Goal: Task Accomplishment & Management: Manage account settings

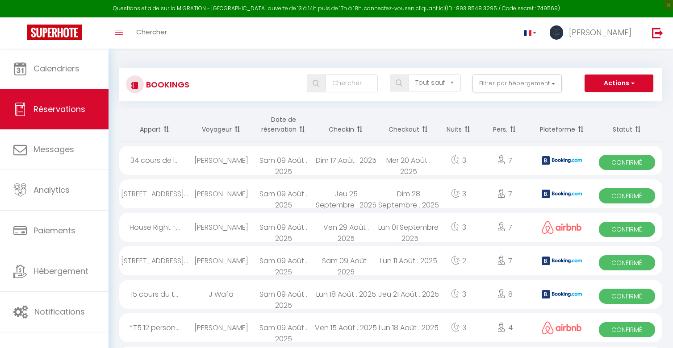
select select "not_cancelled"
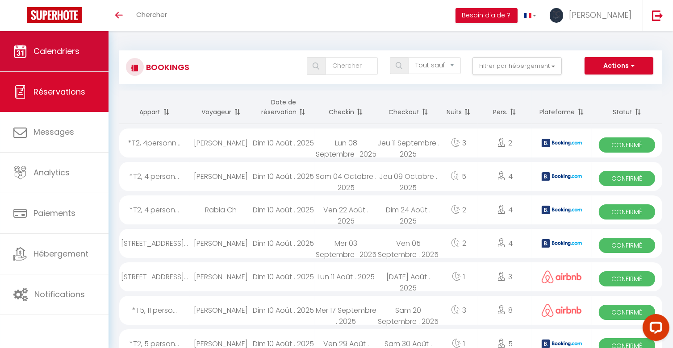
click at [79, 58] on link "Calendriers" at bounding box center [54, 51] width 109 height 40
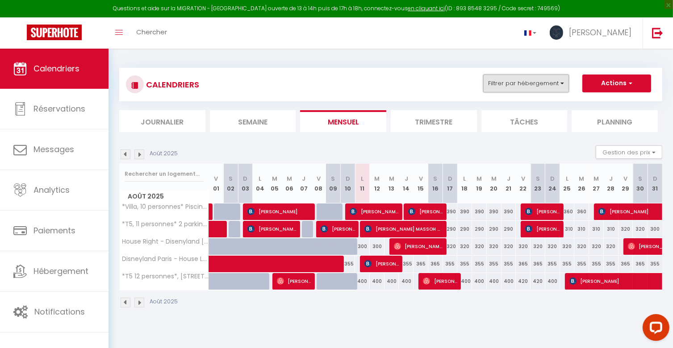
click at [548, 87] on button "Filtrer par hébergement" at bounding box center [526, 84] width 86 height 18
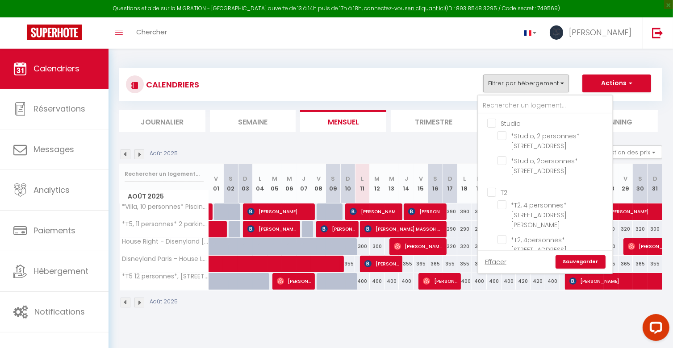
click at [489, 116] on ul "Studio *Studio, 2 personnes* [STREET_ADDRESS] *Studio, 2personnes* [STREET_ADDR…" at bounding box center [545, 148] width 134 height 69
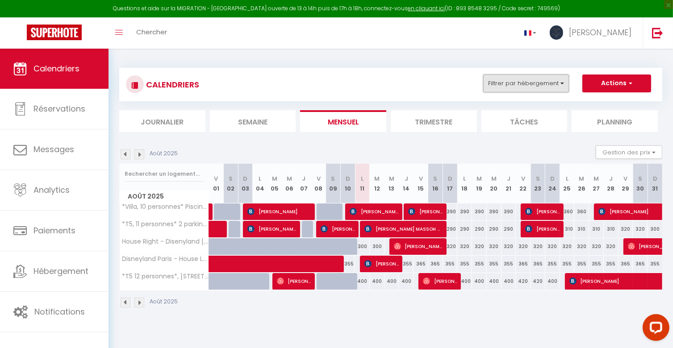
click at [542, 84] on button "Filtrer par hébergement" at bounding box center [526, 84] width 86 height 18
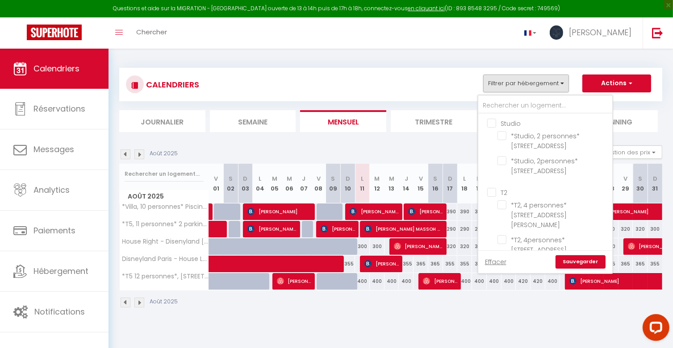
click at [493, 122] on input "Studio" at bounding box center [554, 122] width 134 height 9
checkbox input "true"
checkbox input "false"
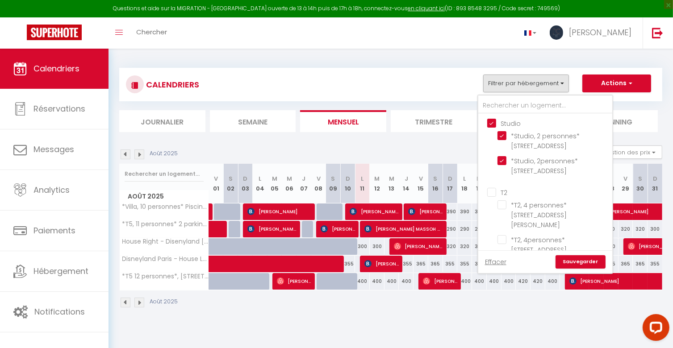
checkbox input "false"
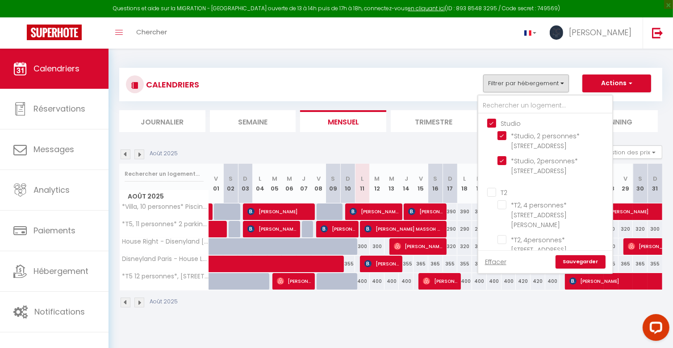
checkbox input "false"
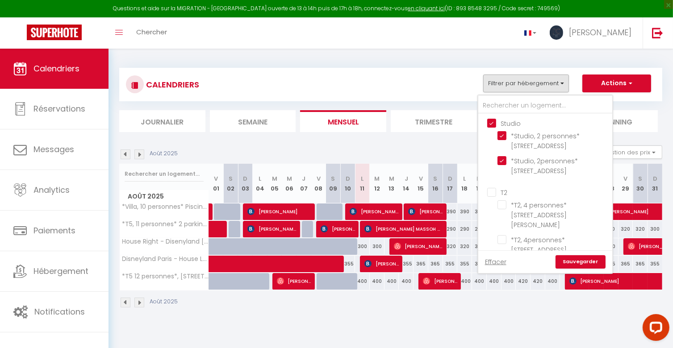
checkbox input "false"
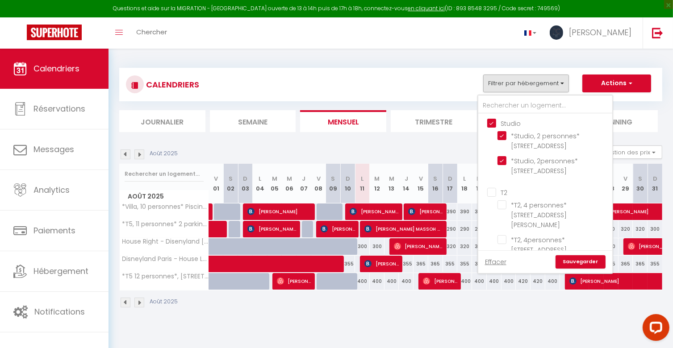
checkbox input "false"
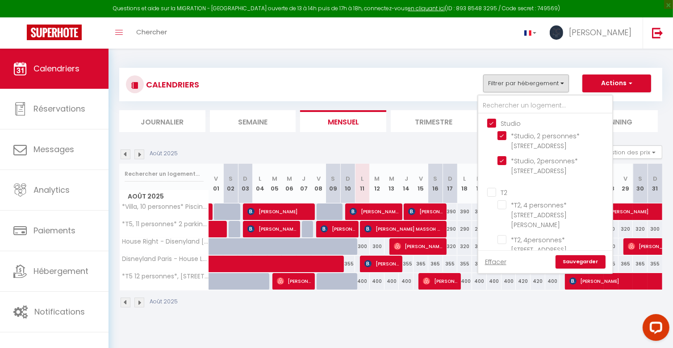
checkbox input "false"
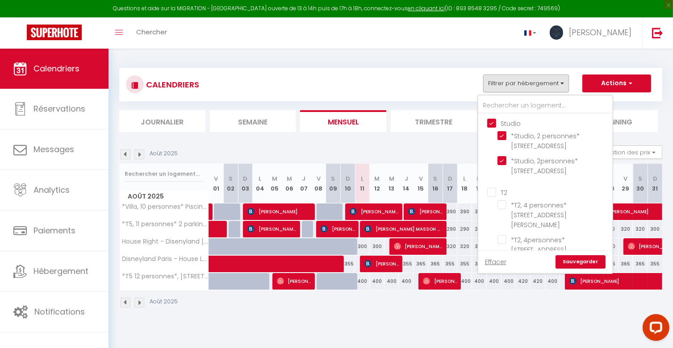
checkbox input "false"
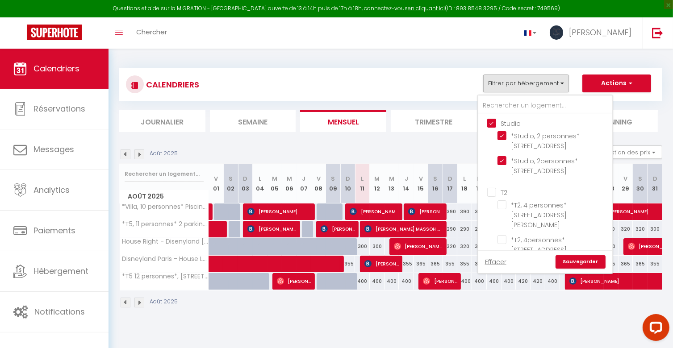
checkbox input "false"
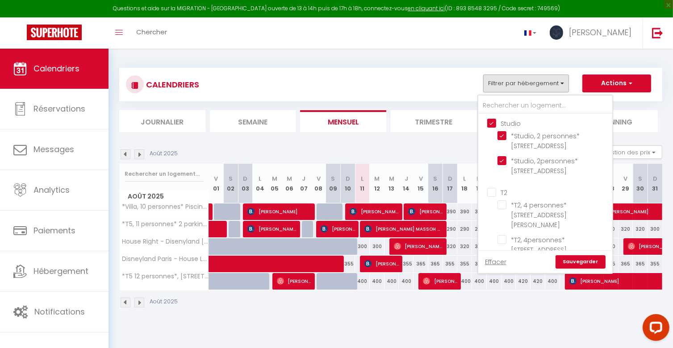
checkbox input "false"
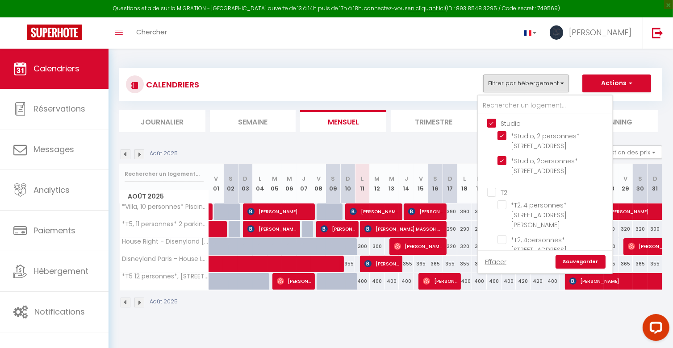
checkbox input "false"
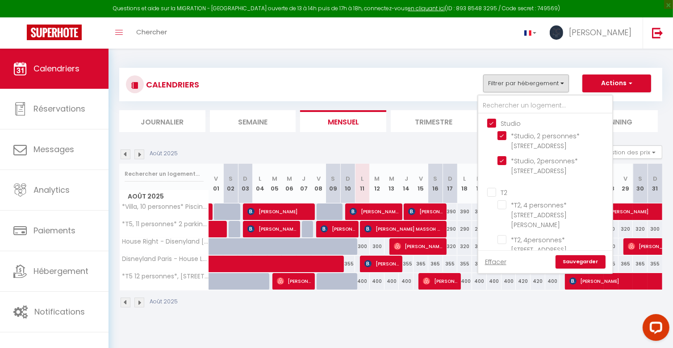
checkbox input "false"
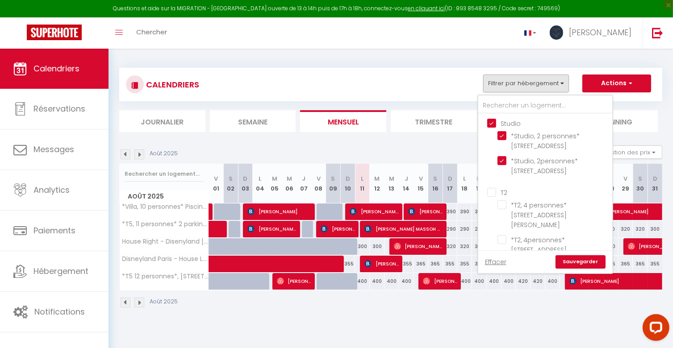
checkbox input "false"
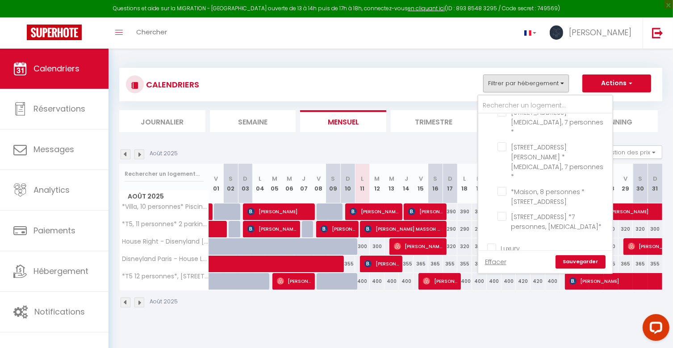
scroll to position [1638, 0]
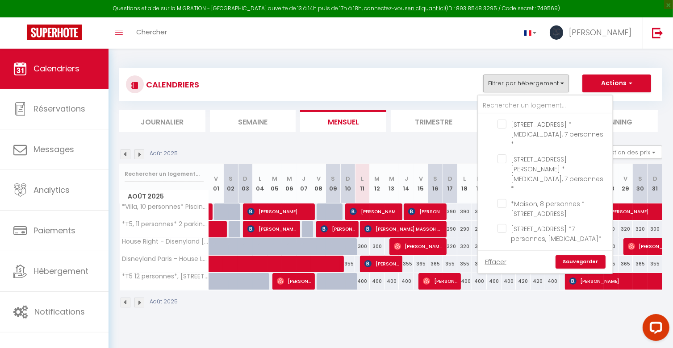
drag, startPoint x: 492, startPoint y: 128, endPoint x: 493, endPoint y: 136, distance: 8.0
checkbox input "false"
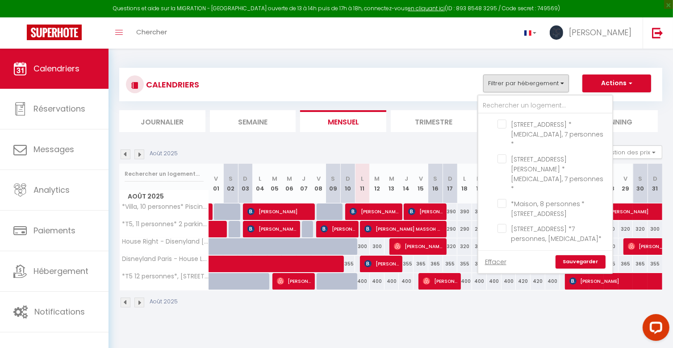
checkbox input "false"
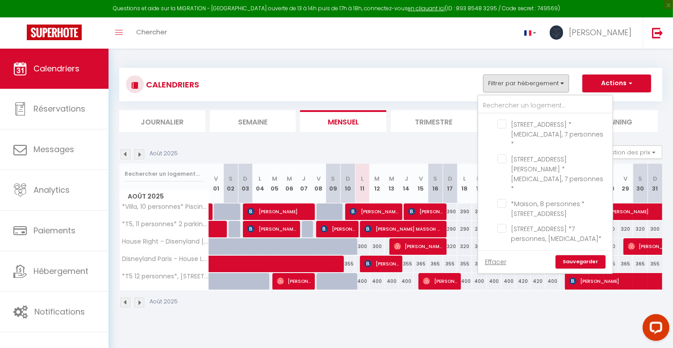
checkbox input "false"
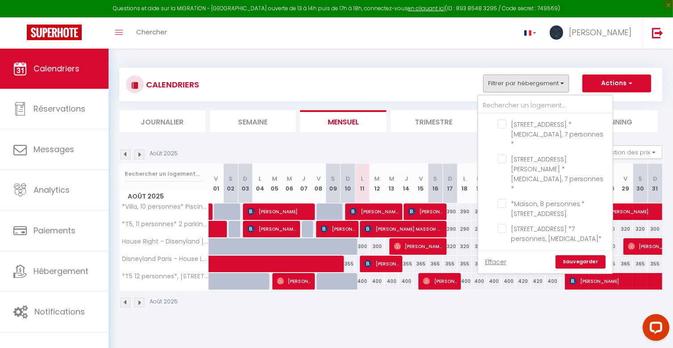
checkbox input "false"
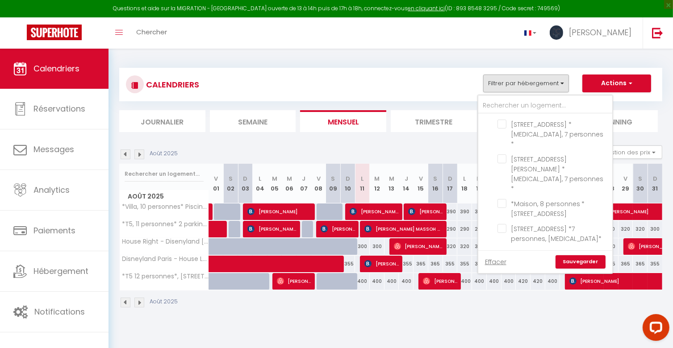
checkbox input "false"
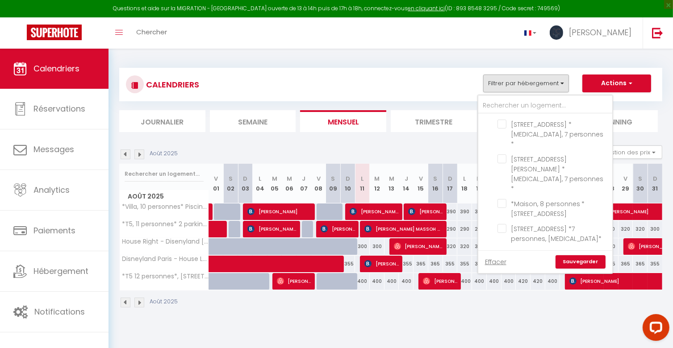
checkbox input "false"
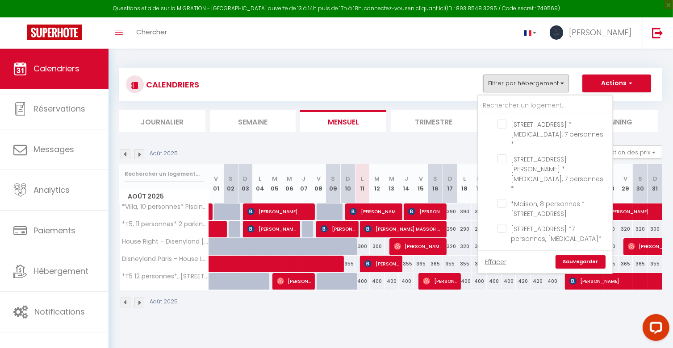
checkbox input "false"
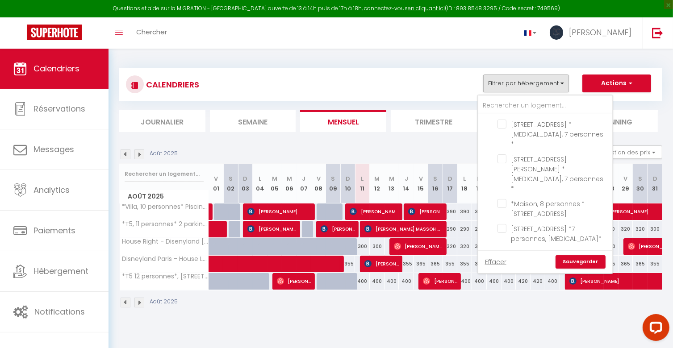
checkbox input "false"
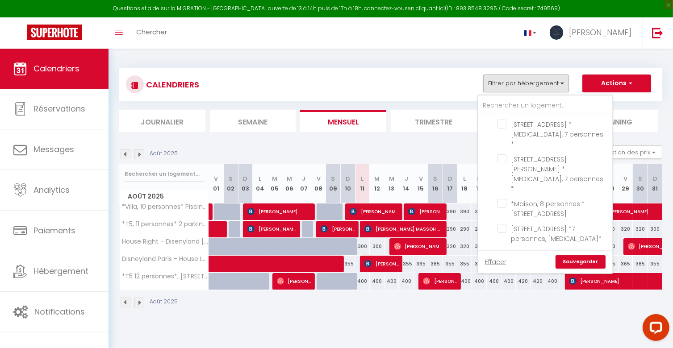
checkbox input "false"
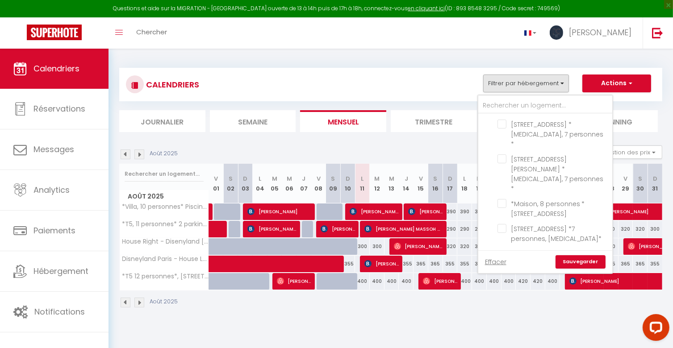
checkbox input "false"
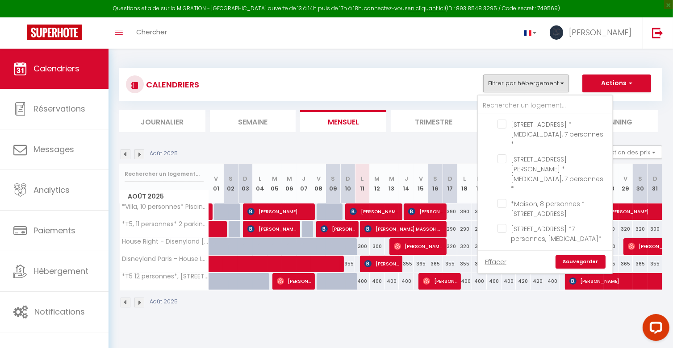
checkbox input "false"
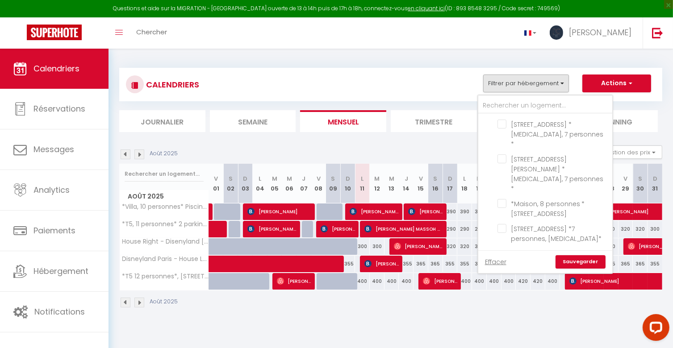
checkbox input "false"
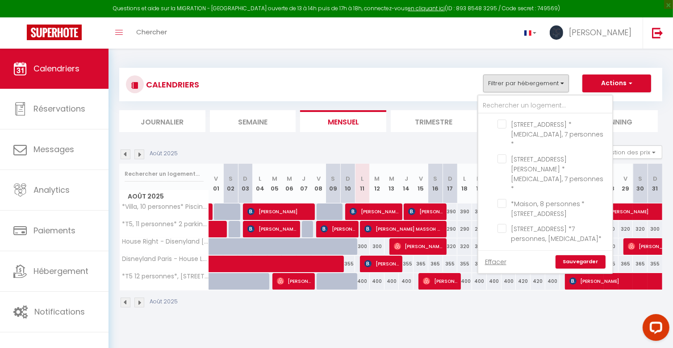
checkbox input "false"
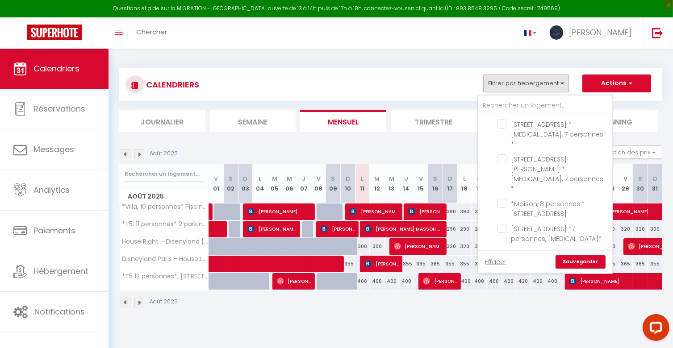
checkbox input "false"
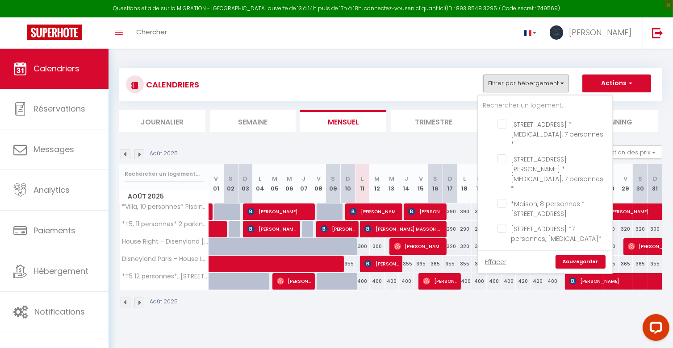
checkbox input "false"
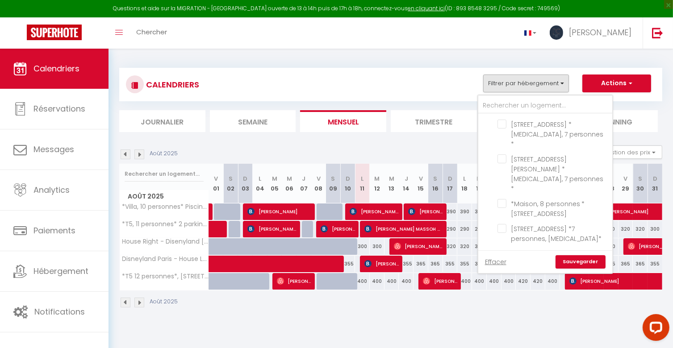
checkbox input "false"
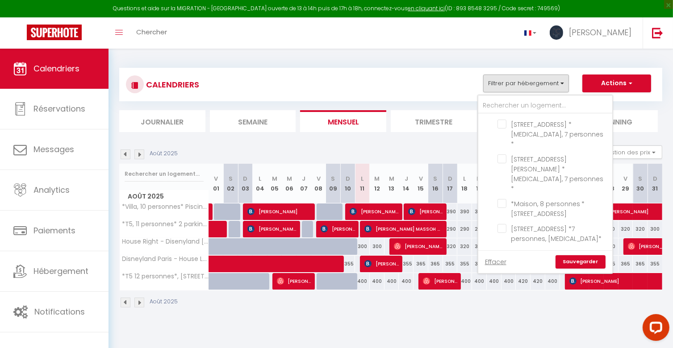
checkbox input "false"
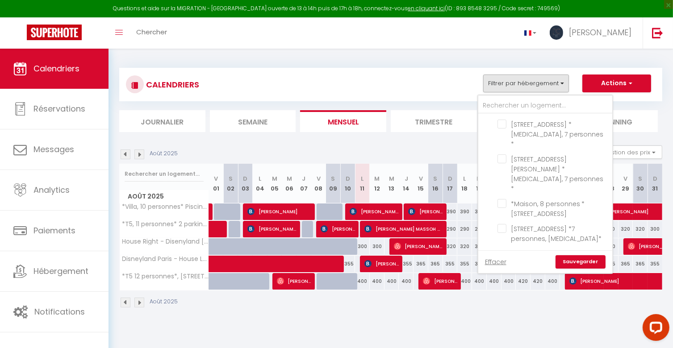
checkbox input "false"
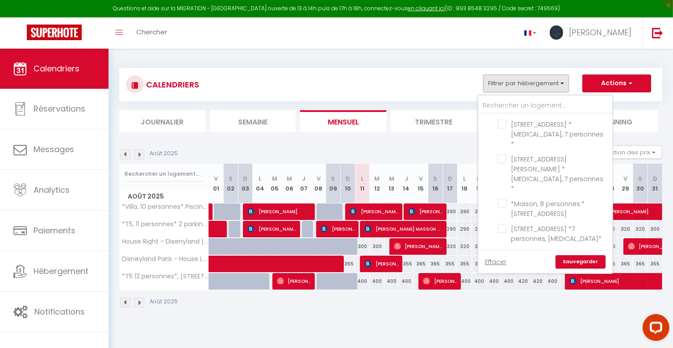
checkbox input "false"
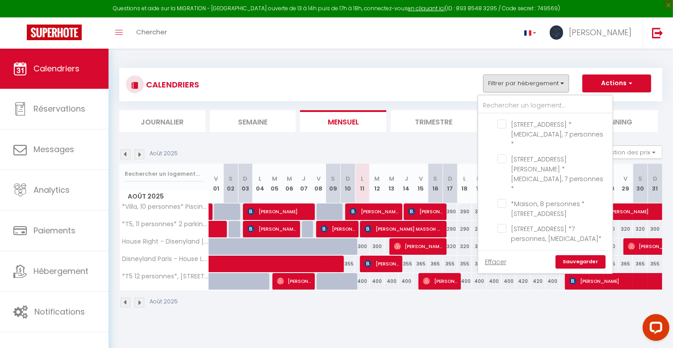
checkbox input "false"
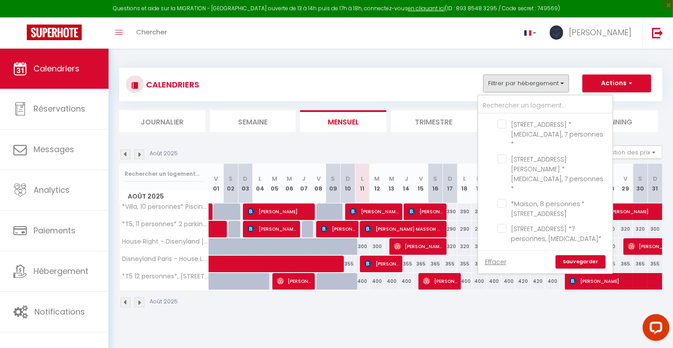
checkbox input "false"
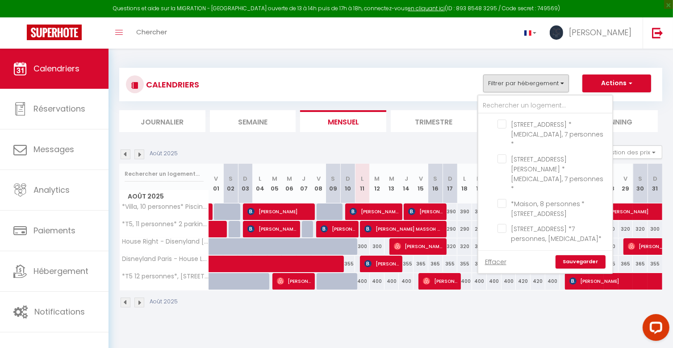
checkbox input "false"
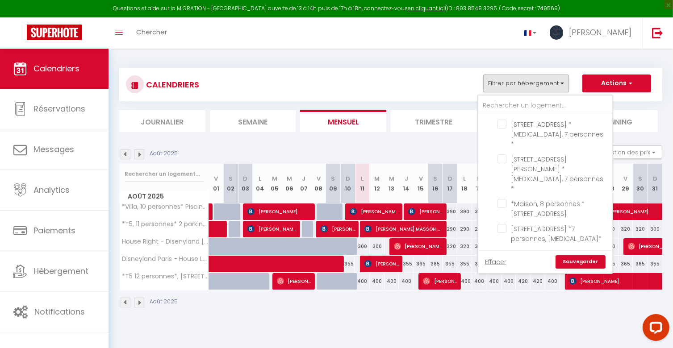
checkbox input "false"
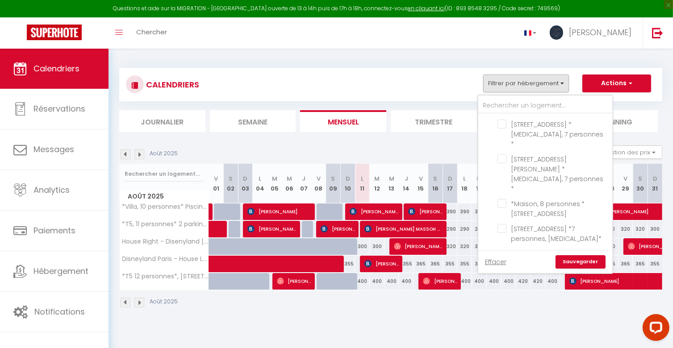
checkbox input "false"
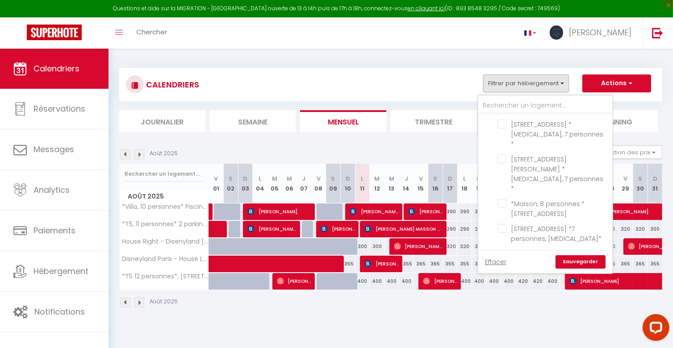
click at [588, 264] on link "Sauvegarder" at bounding box center [580, 261] width 50 height 13
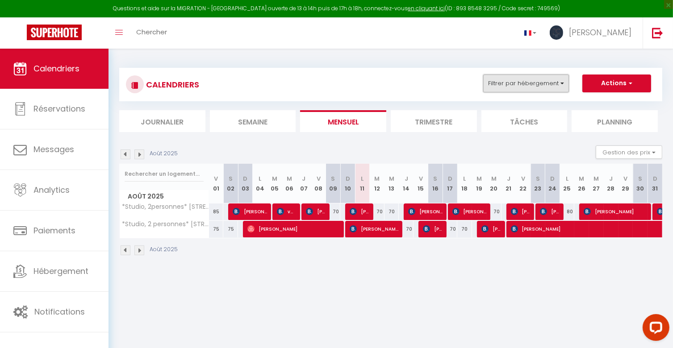
click at [534, 84] on button "Filtrer par hébergement" at bounding box center [526, 84] width 86 height 18
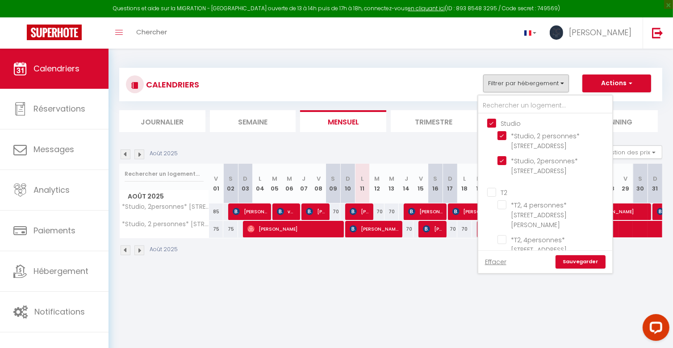
click at [492, 121] on input "Studio" at bounding box center [554, 122] width 134 height 9
checkbox input "false"
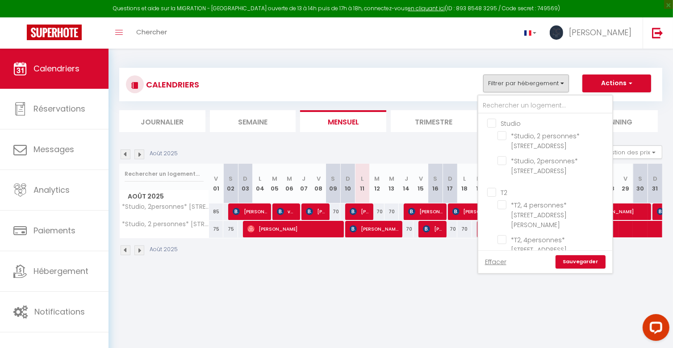
checkbox input "false"
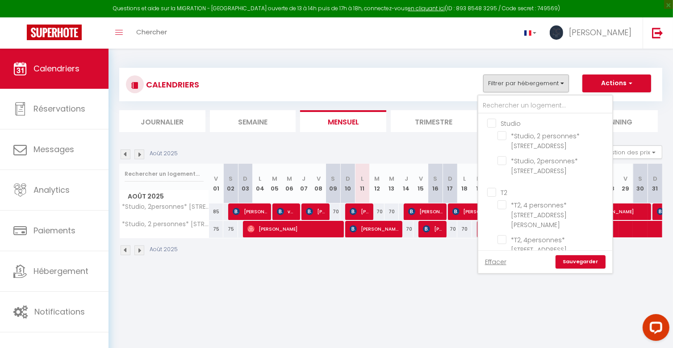
checkbox input "false"
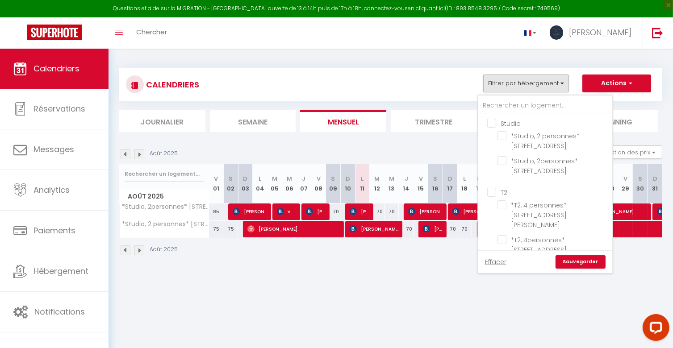
checkbox input "false"
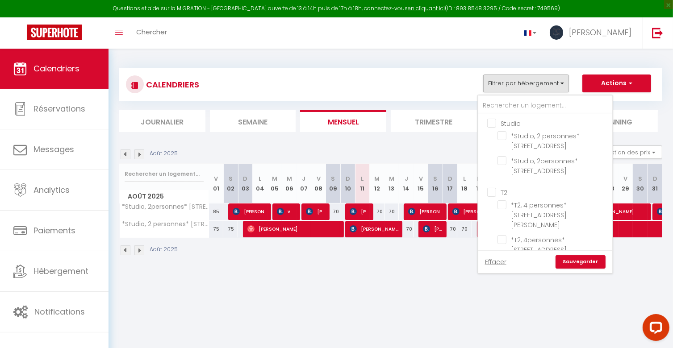
checkbox input "false"
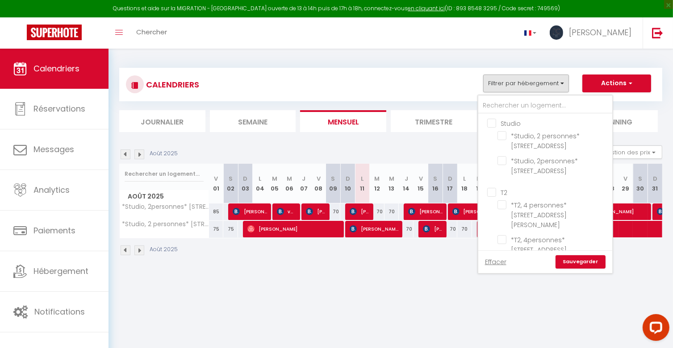
checkbox input "false"
click at [495, 194] on input "T2" at bounding box center [554, 192] width 134 height 9
click at [565, 259] on link "Sauvegarder" at bounding box center [580, 261] width 50 height 13
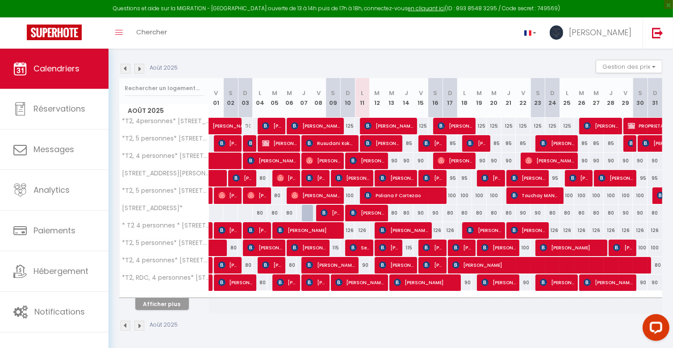
scroll to position [86, 0]
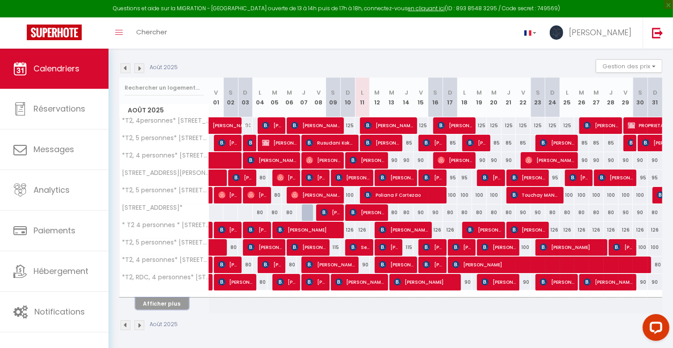
click at [177, 303] on button "Afficher plus" at bounding box center [162, 304] width 54 height 12
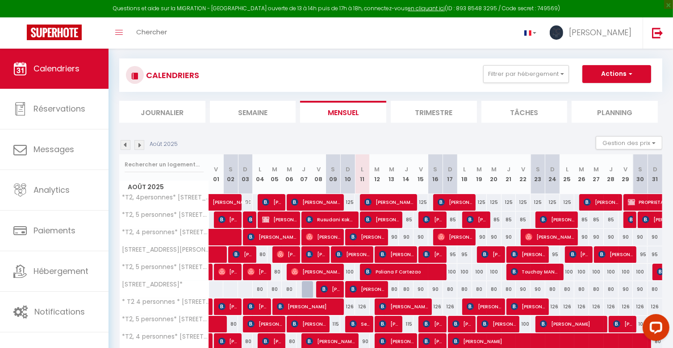
scroll to position [0, 0]
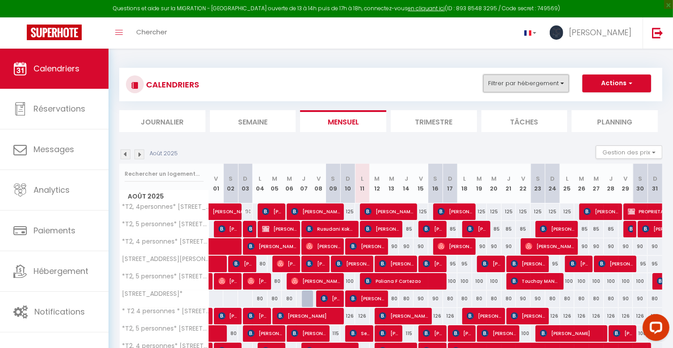
click at [541, 89] on button "Filtrer par hébergement" at bounding box center [526, 84] width 86 height 18
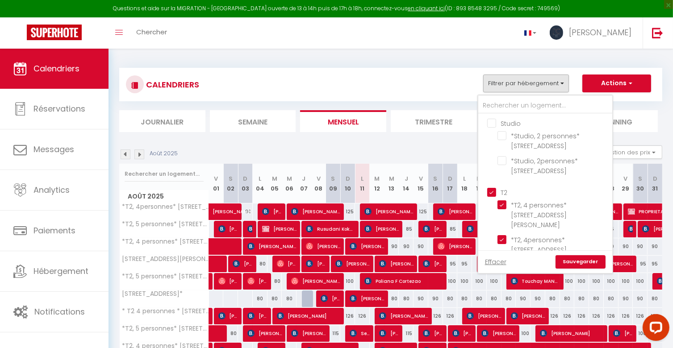
click at [493, 191] on input "T2" at bounding box center [554, 192] width 134 height 9
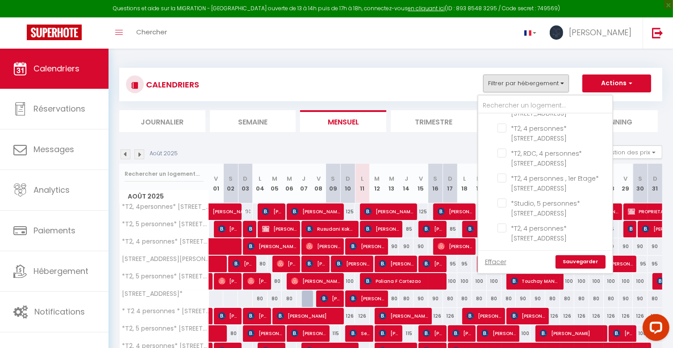
scroll to position [357, 0]
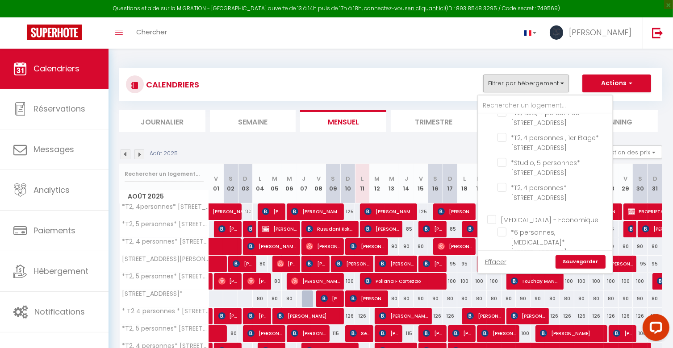
click at [491, 214] on input "[MEDICAL_DATA] - Economique" at bounding box center [554, 218] width 134 height 9
click at [577, 262] on link "Sauvegarder" at bounding box center [580, 261] width 50 height 13
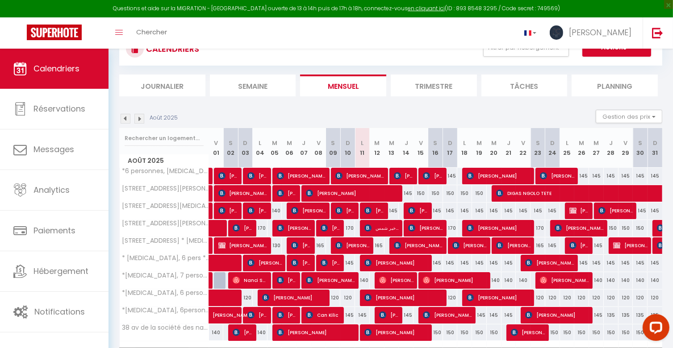
scroll to position [0, 0]
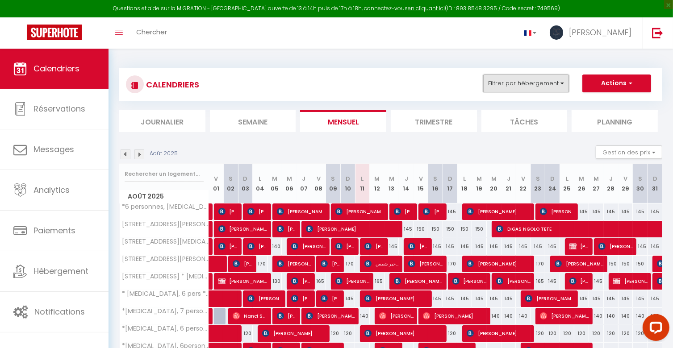
click at [516, 88] on button "Filtrer par hébergement" at bounding box center [526, 84] width 86 height 18
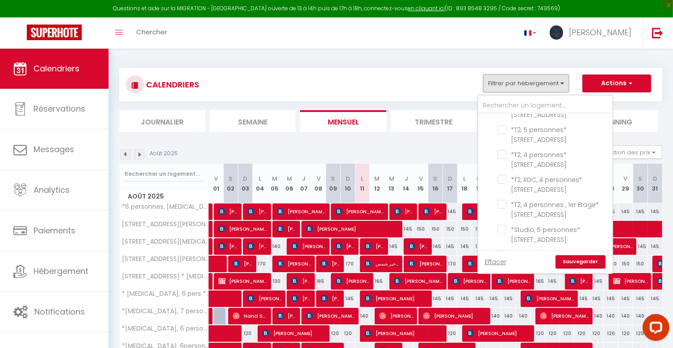
scroll to position [402, 0]
click at [491, 170] on input "[MEDICAL_DATA] - Economique" at bounding box center [554, 174] width 134 height 9
click at [493, 270] on input "[MEDICAL_DATA]- Basique" at bounding box center [554, 274] width 134 height 9
click at [576, 260] on link "Sauvegarder" at bounding box center [580, 261] width 50 height 13
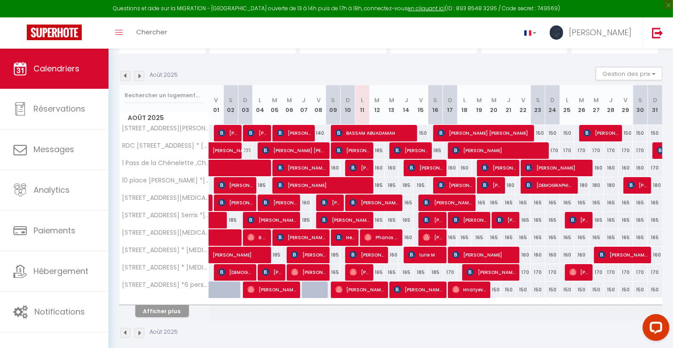
scroll to position [86, 0]
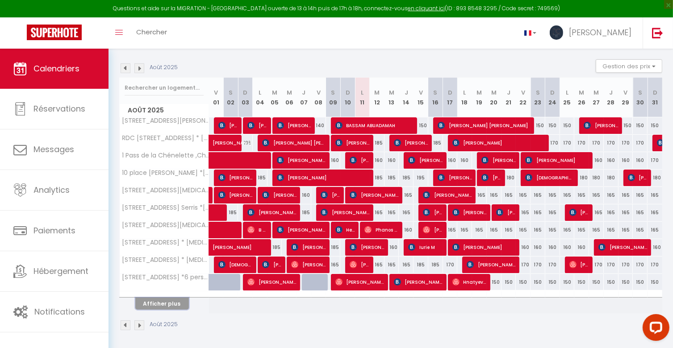
click at [171, 300] on button "Afficher plus" at bounding box center [162, 304] width 54 height 12
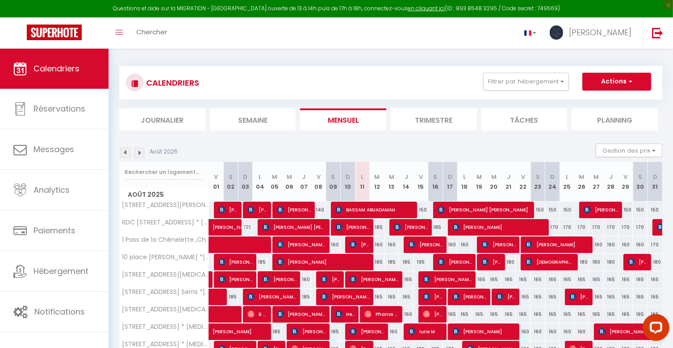
scroll to position [0, 0]
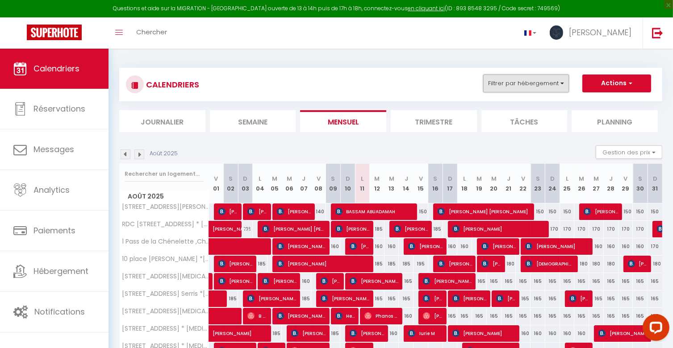
click at [551, 83] on button "Filtrer par hébergement" at bounding box center [526, 84] width 86 height 18
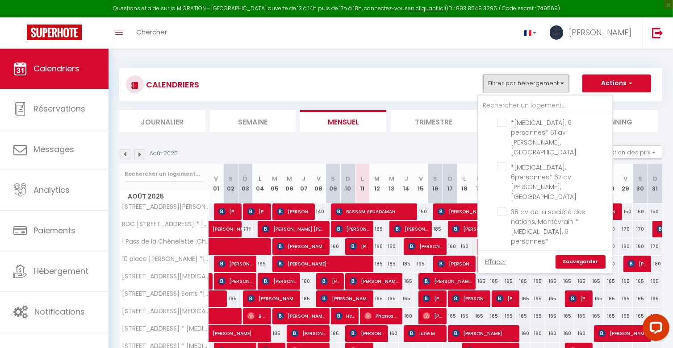
scroll to position [759, 0]
click at [492, 270] on input "[MEDICAL_DATA]- Basique" at bounding box center [554, 274] width 134 height 9
click at [584, 265] on link "Sauvegarder" at bounding box center [580, 261] width 50 height 13
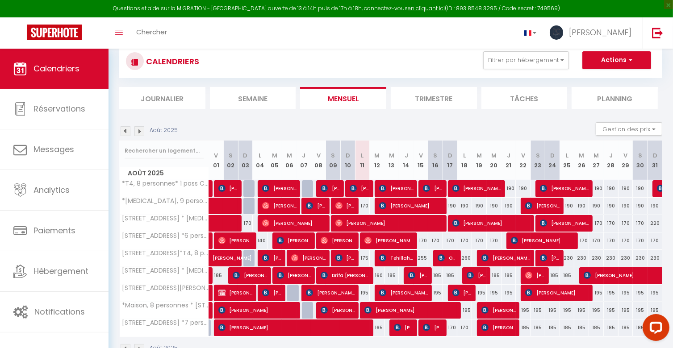
scroll to position [0, 0]
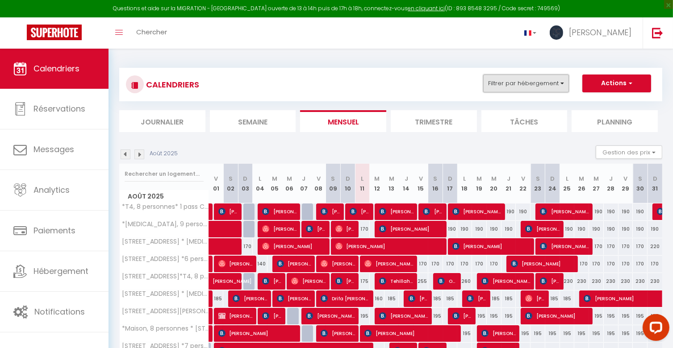
click at [533, 84] on button "Filtrer par hébergement" at bounding box center [526, 84] width 86 height 18
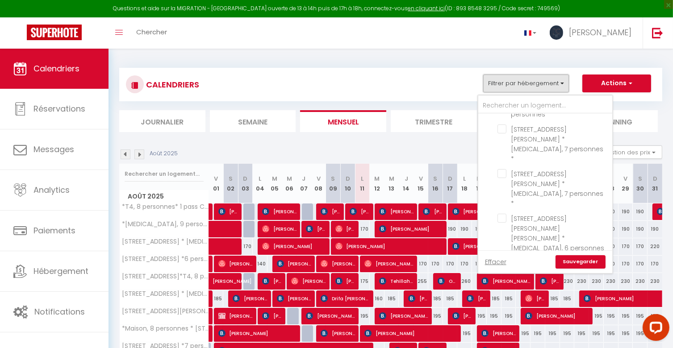
scroll to position [1206, 0]
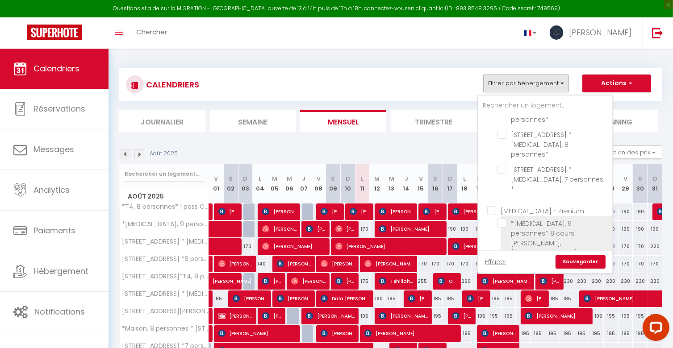
scroll to position [1429, 0]
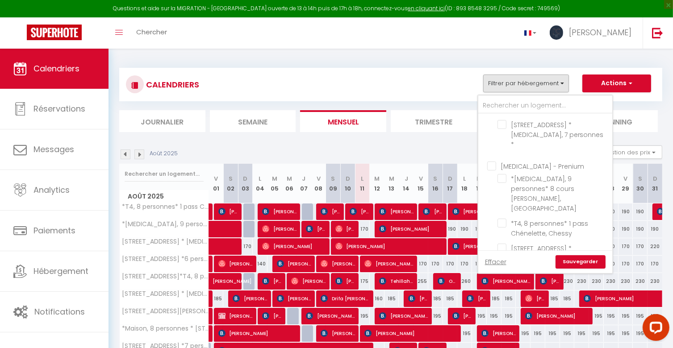
click at [592, 263] on link "Sauvegarder" at bounding box center [580, 261] width 50 height 13
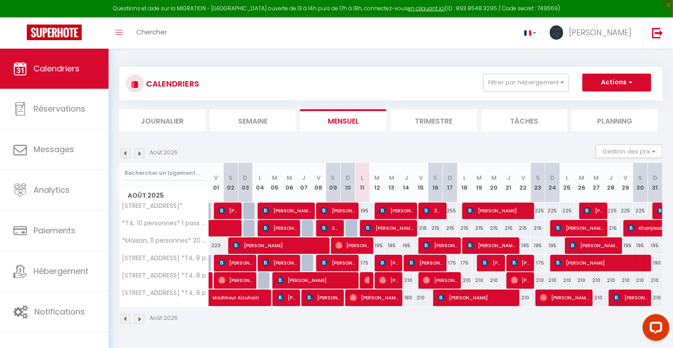
scroll to position [0, 0]
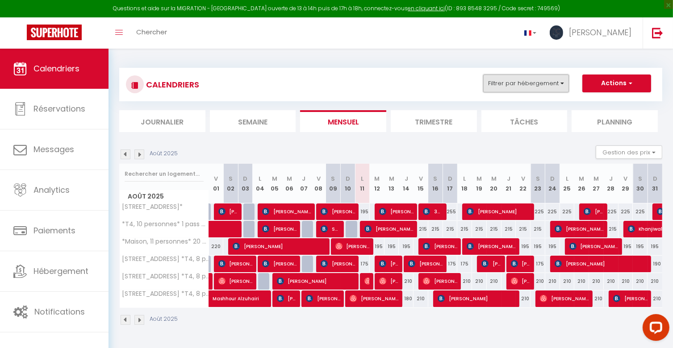
click at [539, 87] on button "Filtrer par hébergement" at bounding box center [526, 84] width 86 height 18
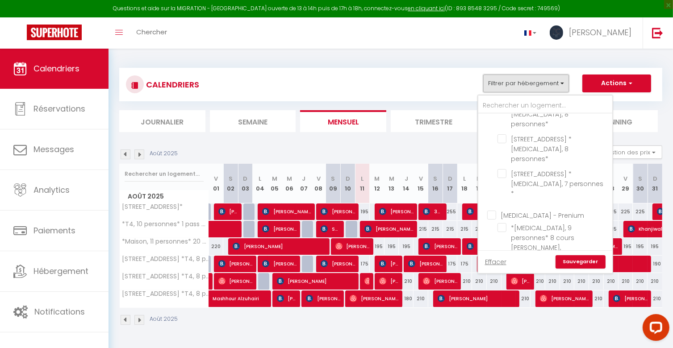
scroll to position [1384, 0]
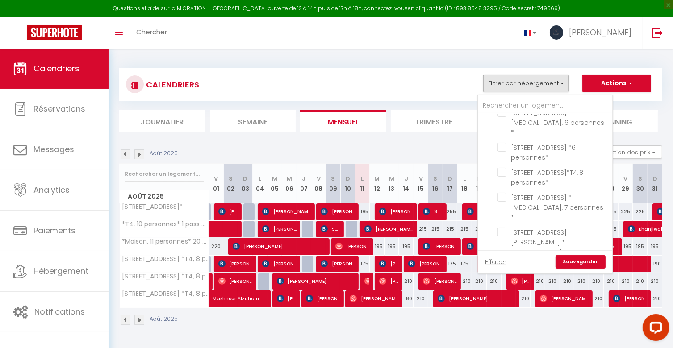
scroll to position [1607, 0]
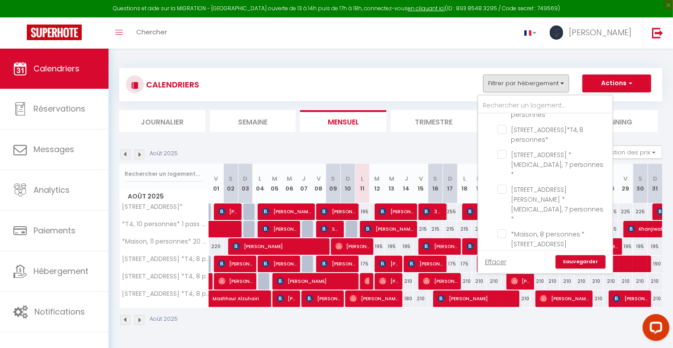
click at [581, 261] on link "Sauvegarder" at bounding box center [580, 261] width 50 height 13
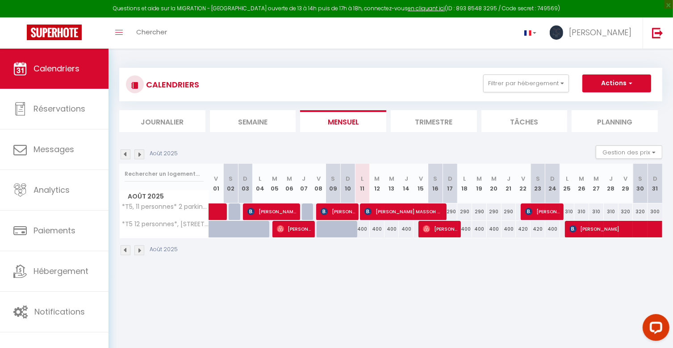
click at [363, 229] on div "400" at bounding box center [362, 229] width 15 height 17
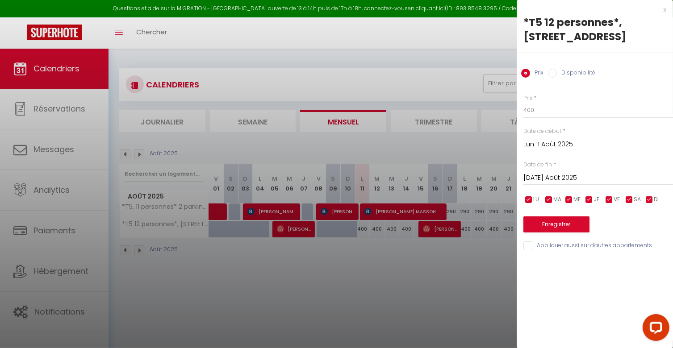
click at [560, 174] on input "[DATE] Août 2025" at bounding box center [598, 178] width 150 height 12
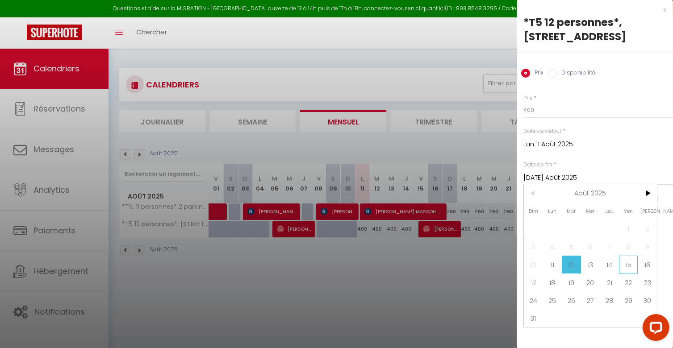
click at [634, 266] on span "15" at bounding box center [628, 265] width 19 height 18
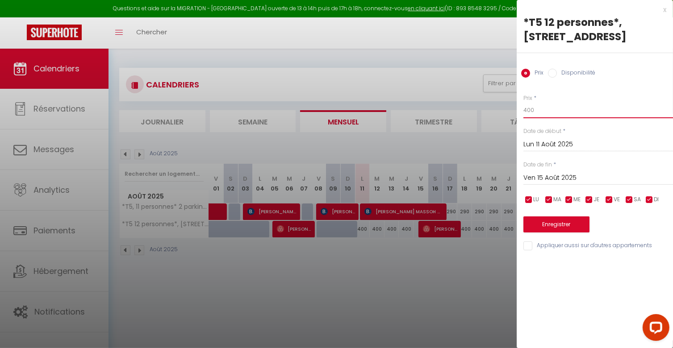
drag, startPoint x: 545, startPoint y: 108, endPoint x: 502, endPoint y: 114, distance: 43.3
click at [502, 114] on body "Questions et aide sur la MIGRATION - [GEOGRAPHIC_DATA] ouverte de 13 à 14h puis…" at bounding box center [336, 223] width 673 height 348
click at [543, 227] on button "Enregistrer" at bounding box center [556, 225] width 66 height 16
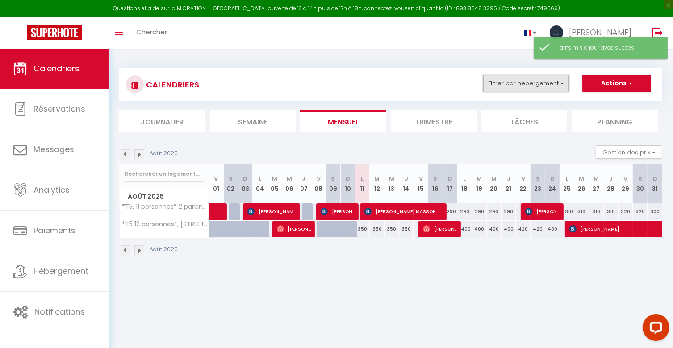
click at [536, 80] on button "Filtrer par hébergement" at bounding box center [526, 84] width 86 height 18
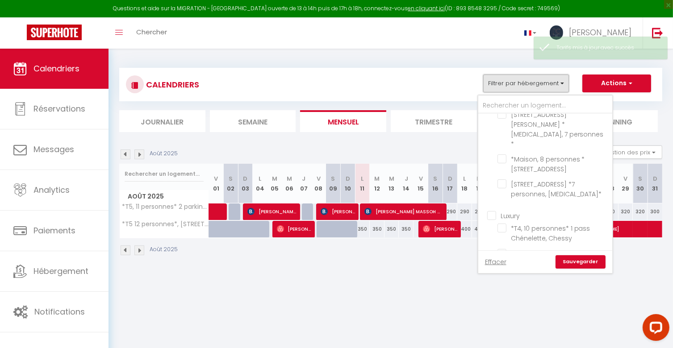
scroll to position [1638, 0]
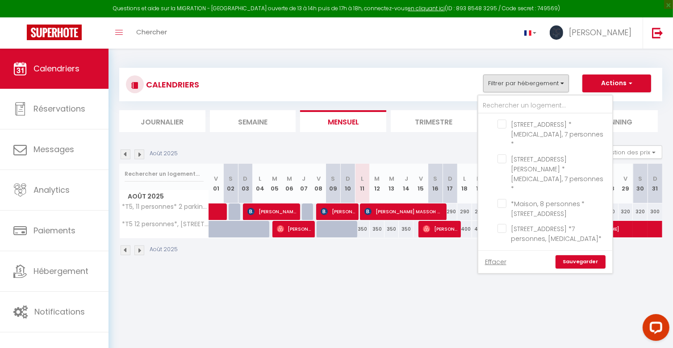
click at [574, 263] on link "Sauvegarder" at bounding box center [580, 261] width 50 height 13
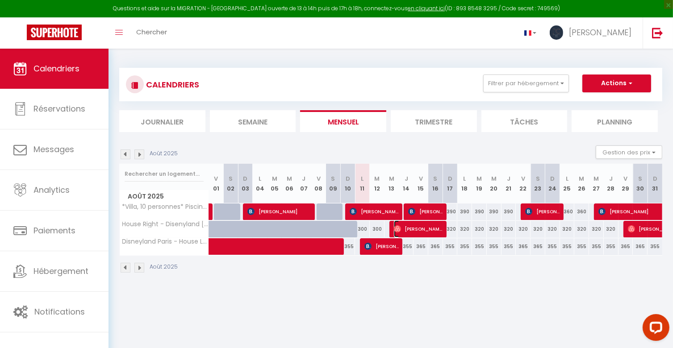
click at [419, 227] on span "[PERSON_NAME]" at bounding box center [418, 229] width 49 height 17
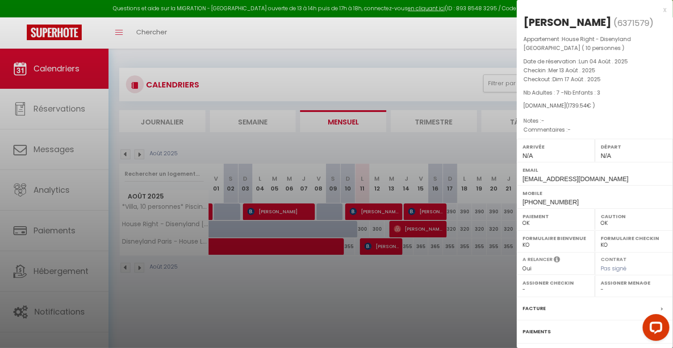
click at [419, 227] on div at bounding box center [336, 174] width 673 height 348
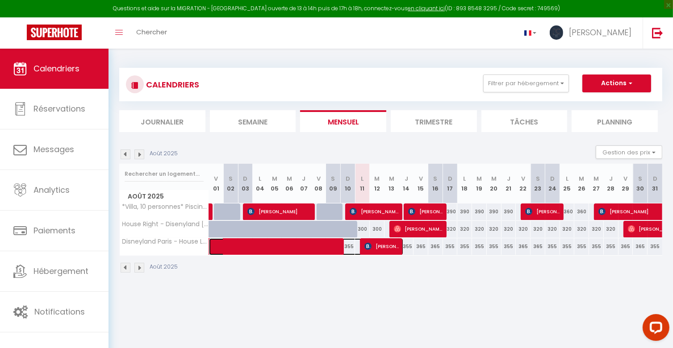
click at [398, 251] on tr "Disneyland Paris - House Left ( 11 personnes) 355 355" at bounding box center [391, 246] width 543 height 17
click at [392, 250] on span "[PERSON_NAME]" at bounding box center [381, 246] width 34 height 17
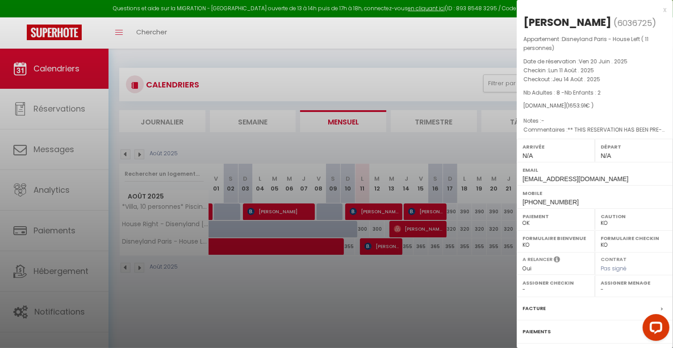
click at [393, 250] on div at bounding box center [336, 174] width 673 height 348
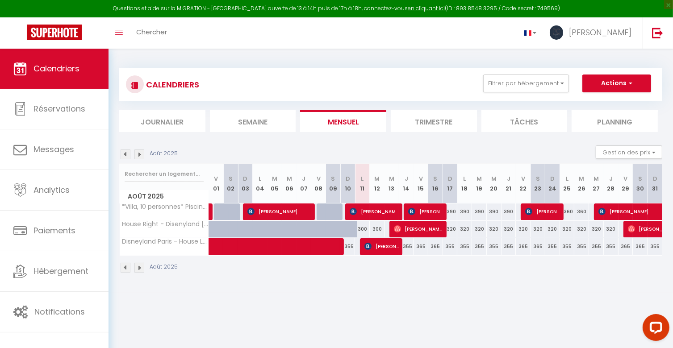
click at [407, 246] on div "355" at bounding box center [406, 246] width 15 height 17
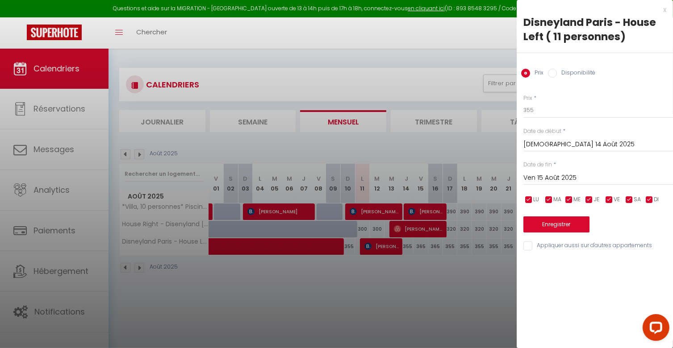
click at [570, 177] on input "Ven 15 Août 2025" at bounding box center [598, 178] width 150 height 12
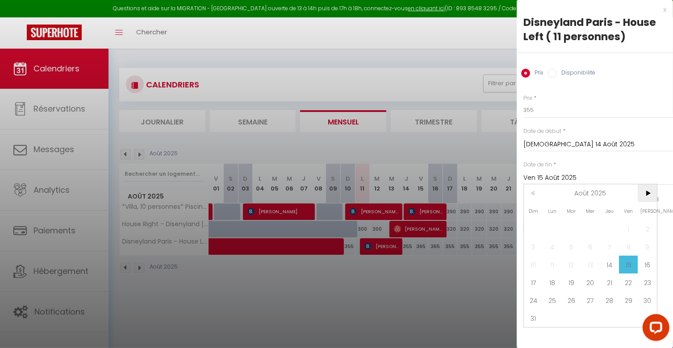
click at [646, 194] on span ">" at bounding box center [647, 193] width 19 height 18
drag, startPoint x: 555, startPoint y: 230, endPoint x: 557, endPoint y: 221, distance: 8.3
click at [555, 229] on span "1" at bounding box center [552, 229] width 19 height 18
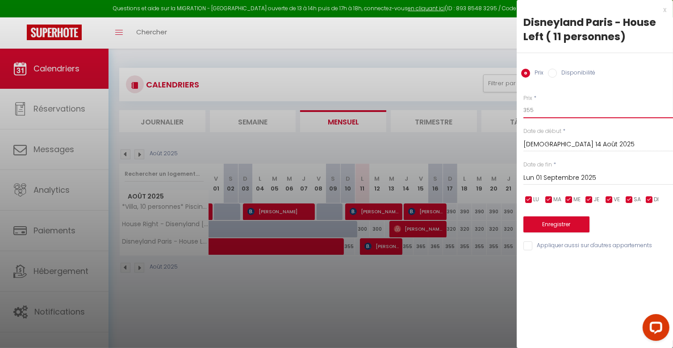
drag, startPoint x: 542, startPoint y: 112, endPoint x: 512, endPoint y: 110, distance: 29.9
click at [512, 110] on body "Questions et aide sur la MIGRATION - [GEOGRAPHIC_DATA] ouverte de 13 à 14h puis…" at bounding box center [336, 223] width 673 height 348
click at [543, 224] on button "Enregistrer" at bounding box center [556, 225] width 66 height 16
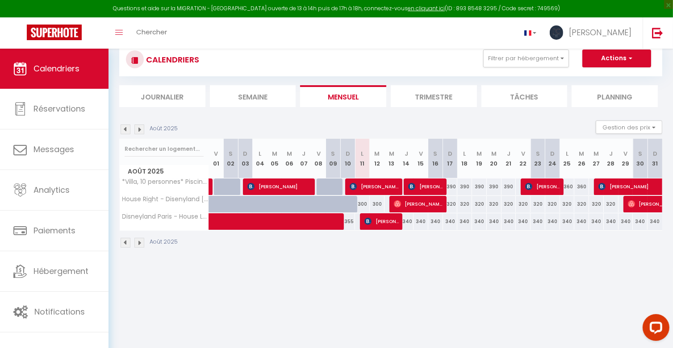
scroll to position [48, 0]
